Goal: Find contact information: Find contact information

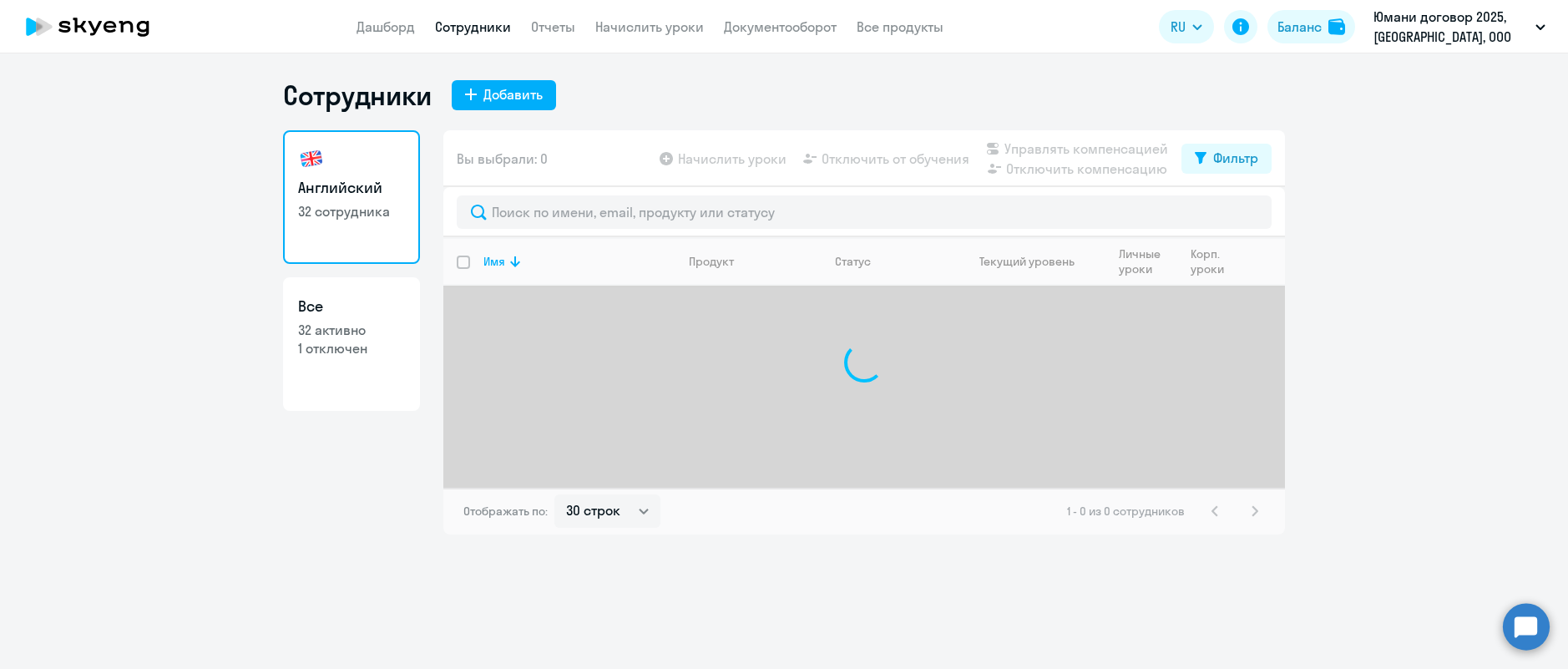
select select "30"
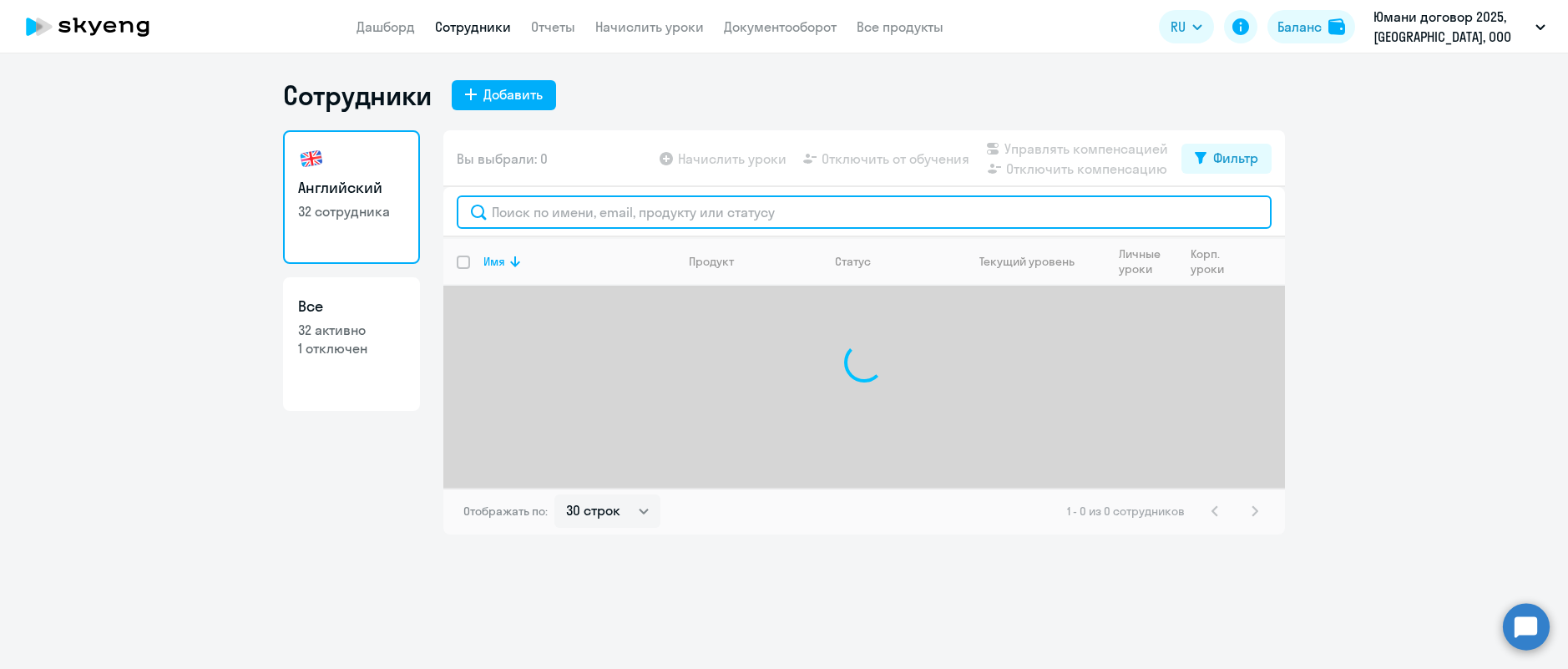
click at [529, 219] on input "text" at bounding box center [864, 212] width 815 height 34
click at [1053, 208] on input "[PERSON_NAME]" at bounding box center [864, 212] width 815 height 34
type input "Б"
click at [958, 205] on input "text" at bounding box center [864, 212] width 815 height 34
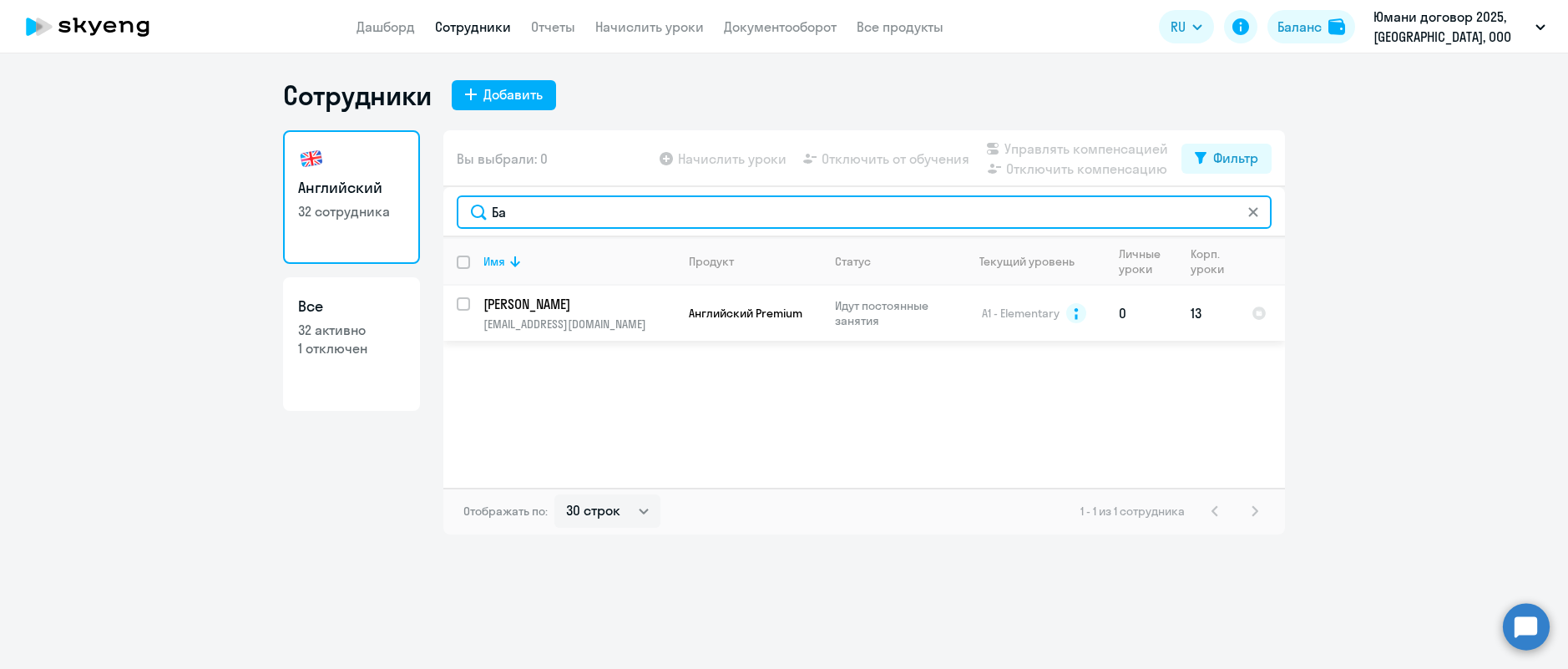
type input "Ба"
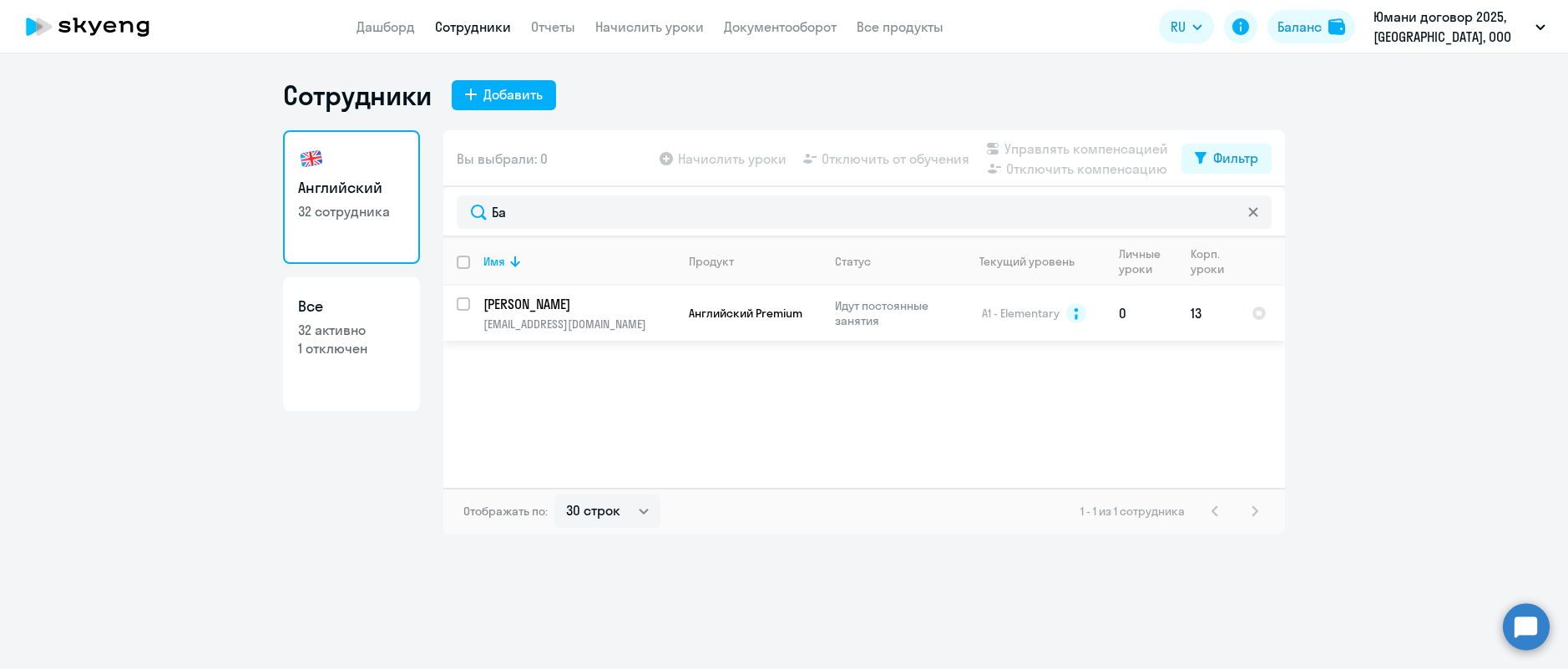
click at [550, 313] on td "[PERSON_NAME] [EMAIL_ADDRESS][DOMAIN_NAME]" at bounding box center [573, 313] width 206 height 55
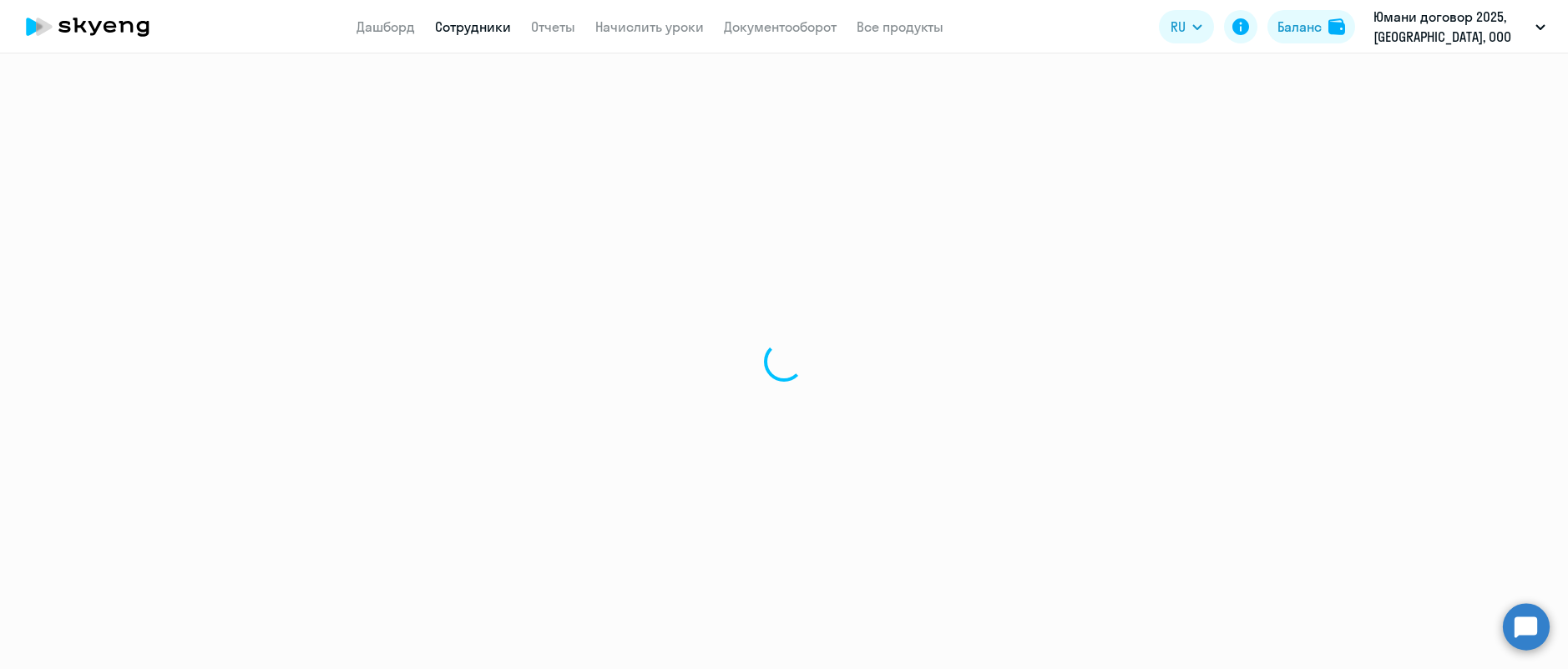
select select "english"
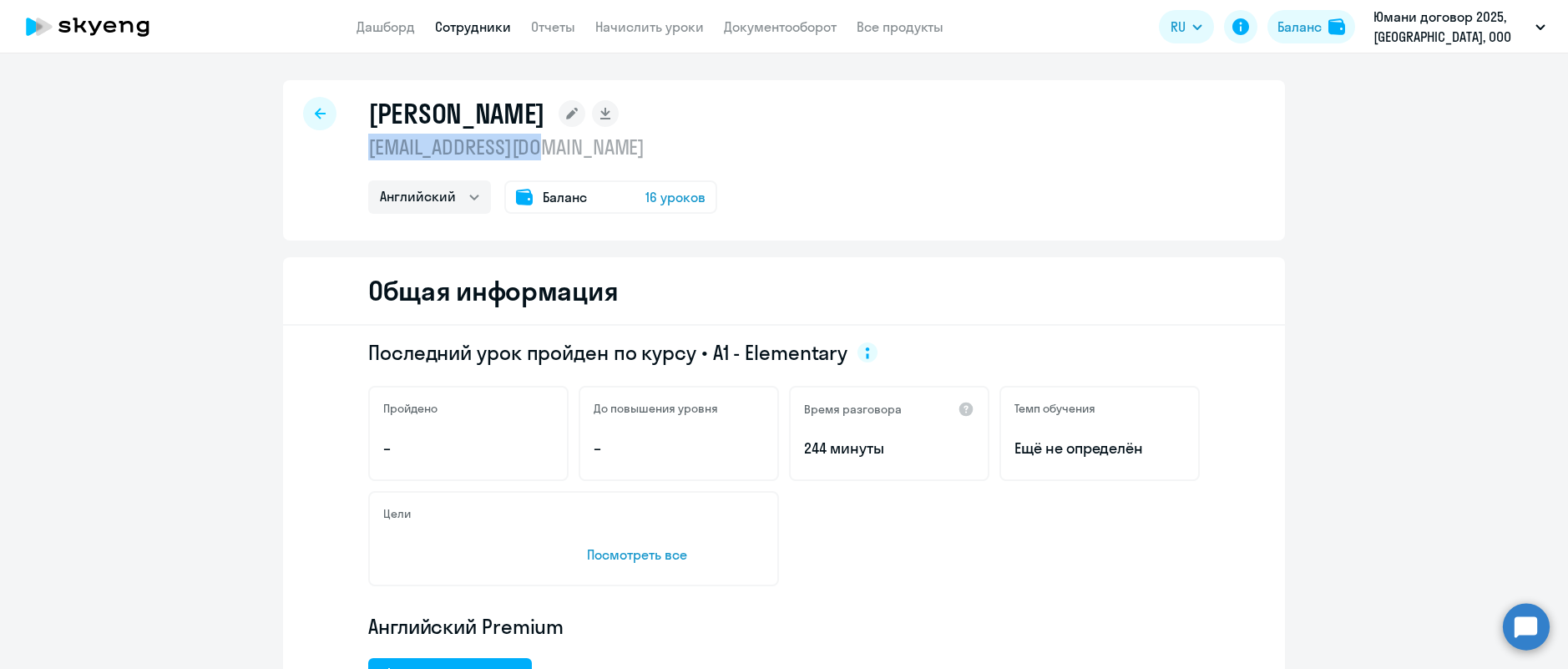
drag, startPoint x: 544, startPoint y: 148, endPoint x: 349, endPoint y: 149, distance: 195.0
click at [349, 149] on div "[PERSON_NAME] [EMAIL_ADDRESS][DOMAIN_NAME] Английский Баланс 16 уроков" at bounding box center [784, 161] width 1002 height 161
copy p "[EMAIL_ADDRESS][DOMAIN_NAME]"
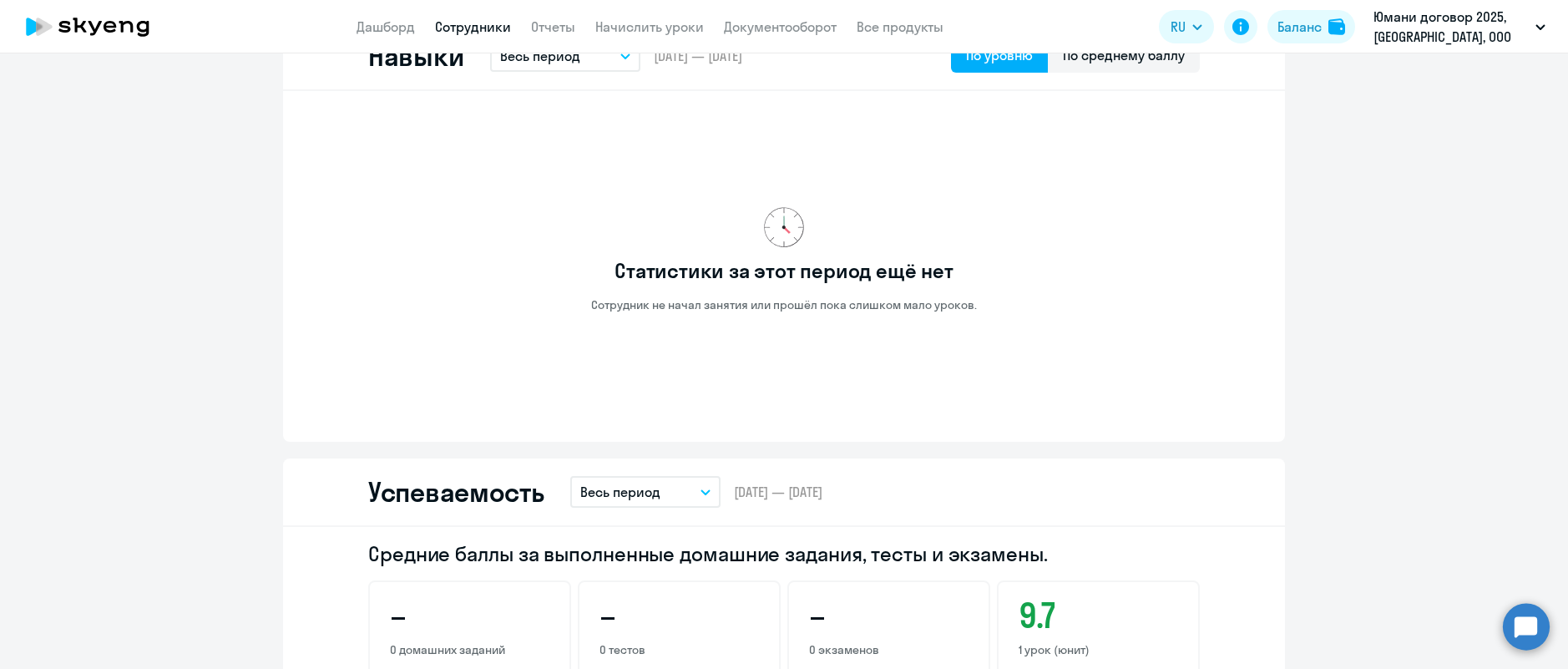
scroll to position [934, 0]
